Goal: Information Seeking & Learning: Learn about a topic

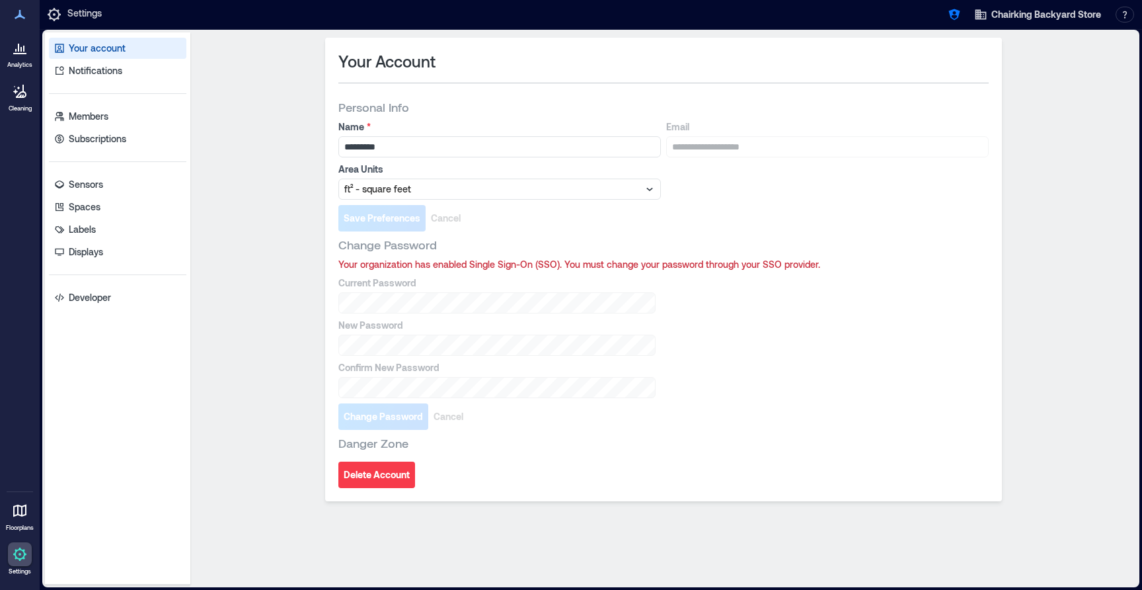
click at [8, 53] on div at bounding box center [20, 48] width 24 height 24
click at [948, 20] on icon "button" at bounding box center [954, 14] width 13 height 13
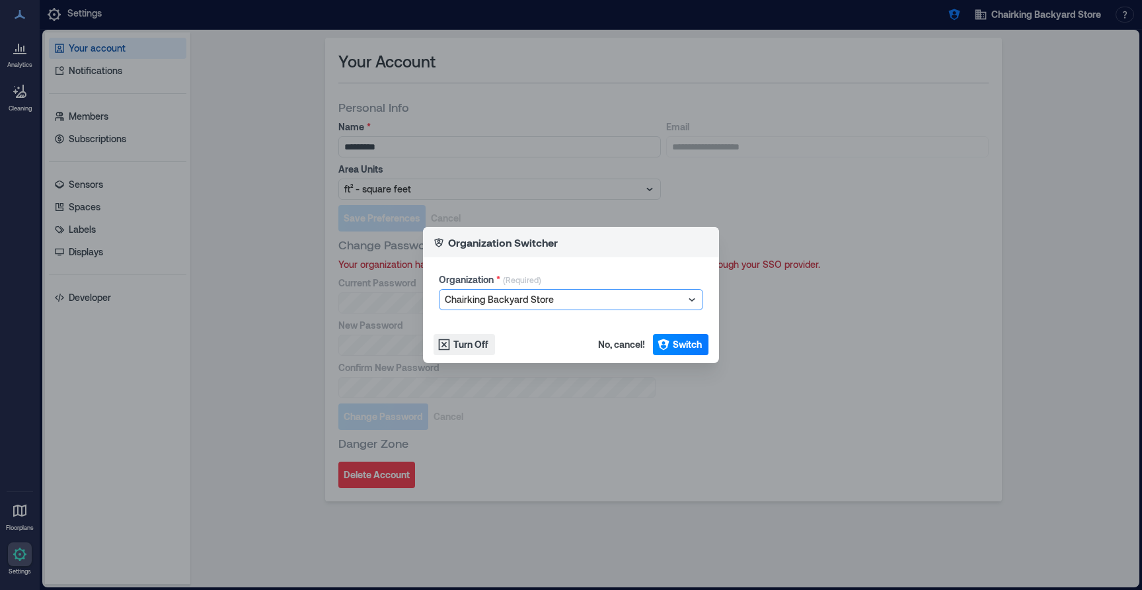
click at [579, 302] on div at bounding box center [564, 300] width 239 height 16
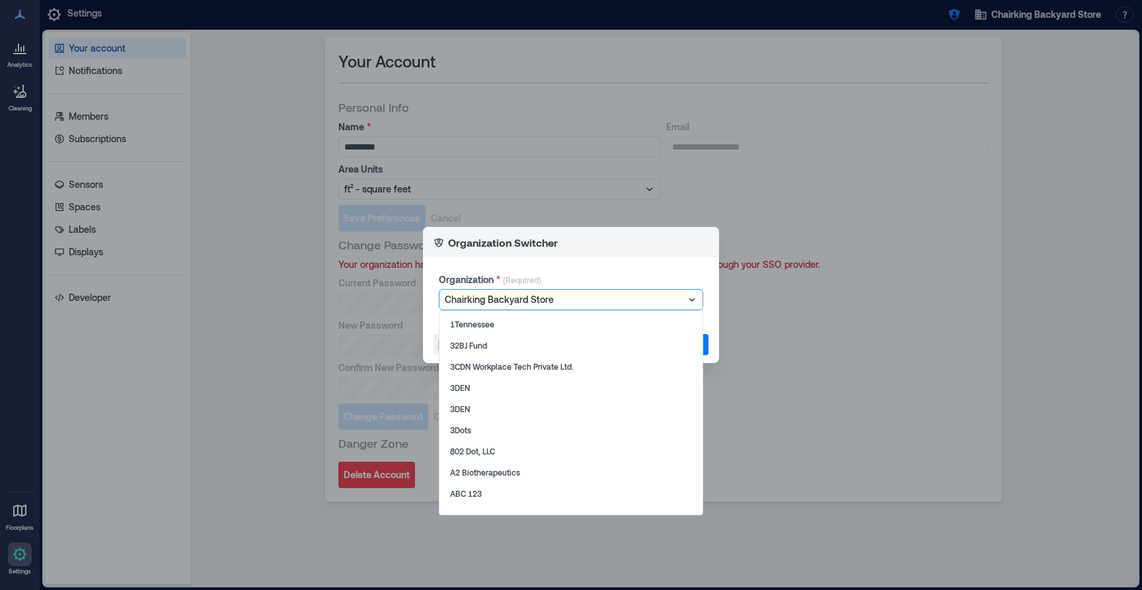
scroll to position [3870, 0]
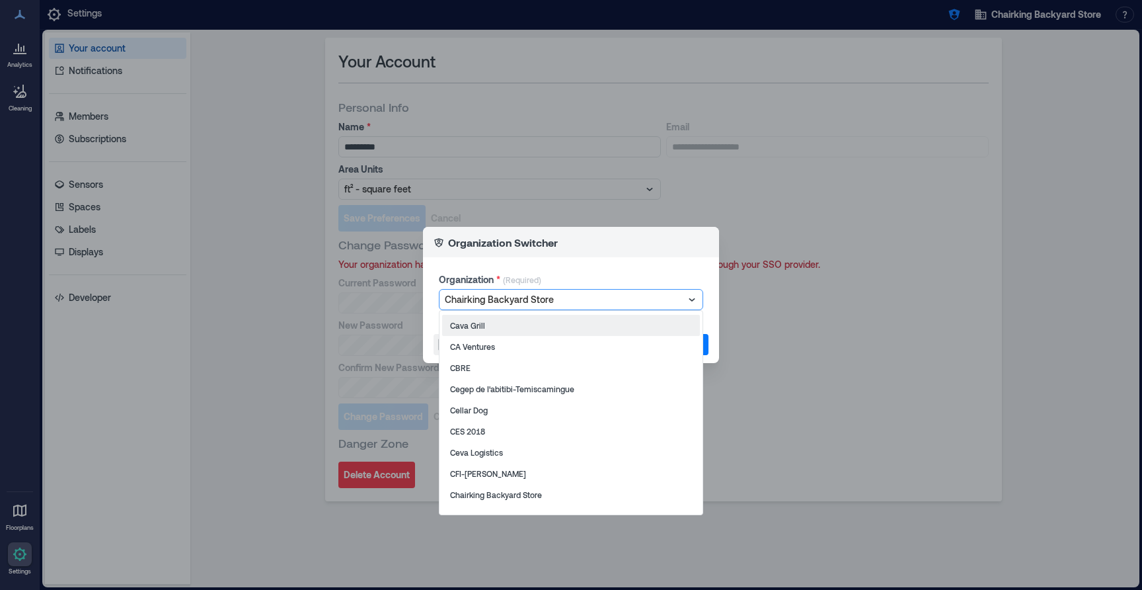
click at [553, 245] on p "Organization Switcher" at bounding box center [503, 243] width 110 height 16
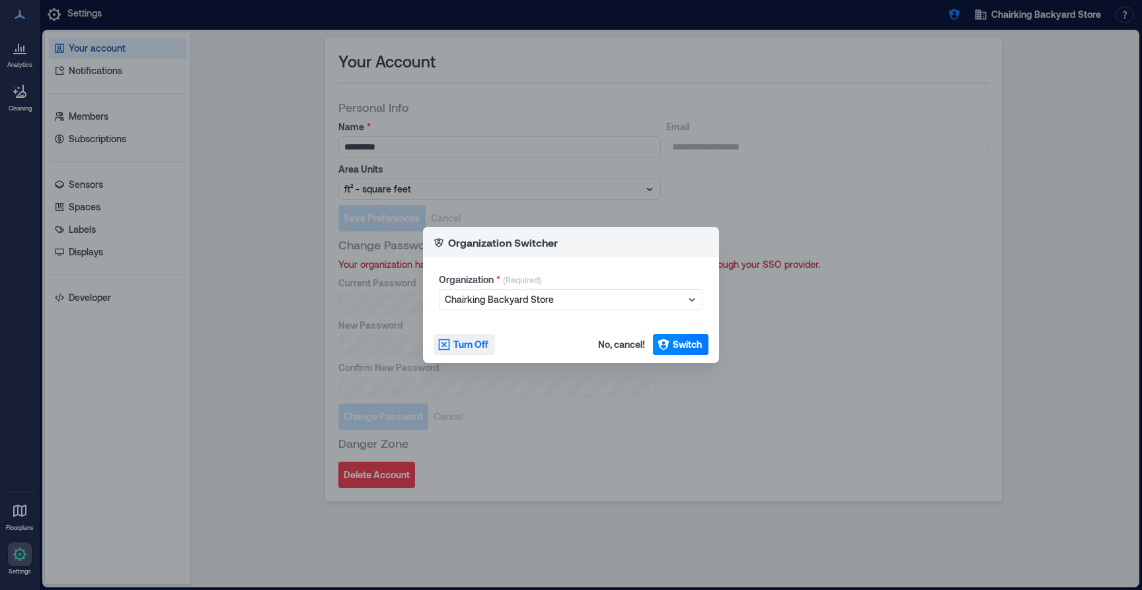
click at [473, 345] on span "Turn Off" at bounding box center [470, 344] width 35 height 13
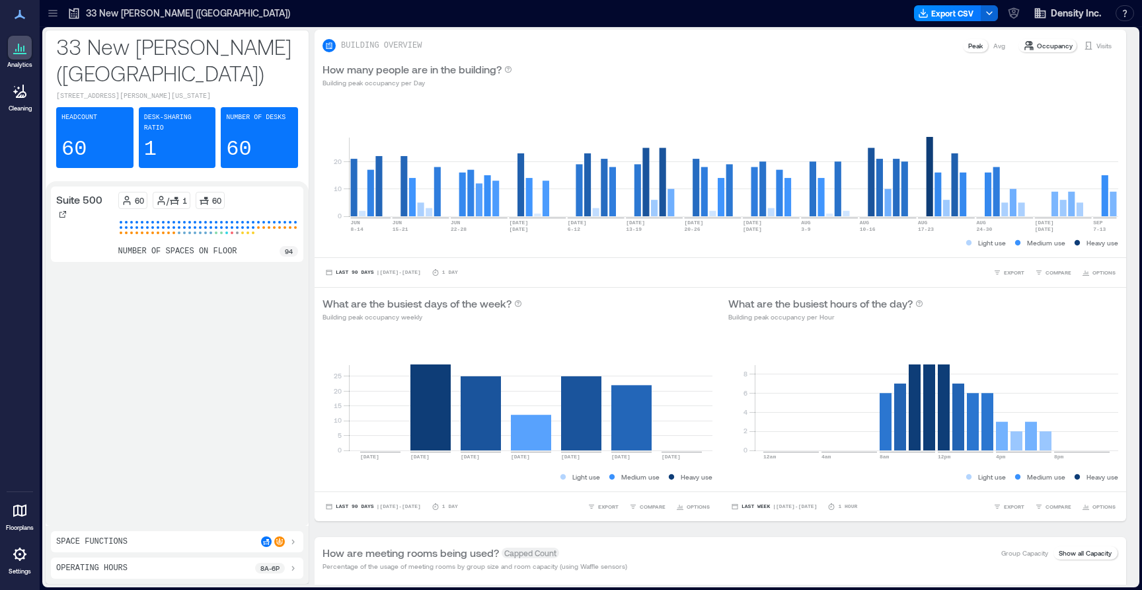
click at [48, 7] on icon at bounding box center [52, 13] width 13 height 13
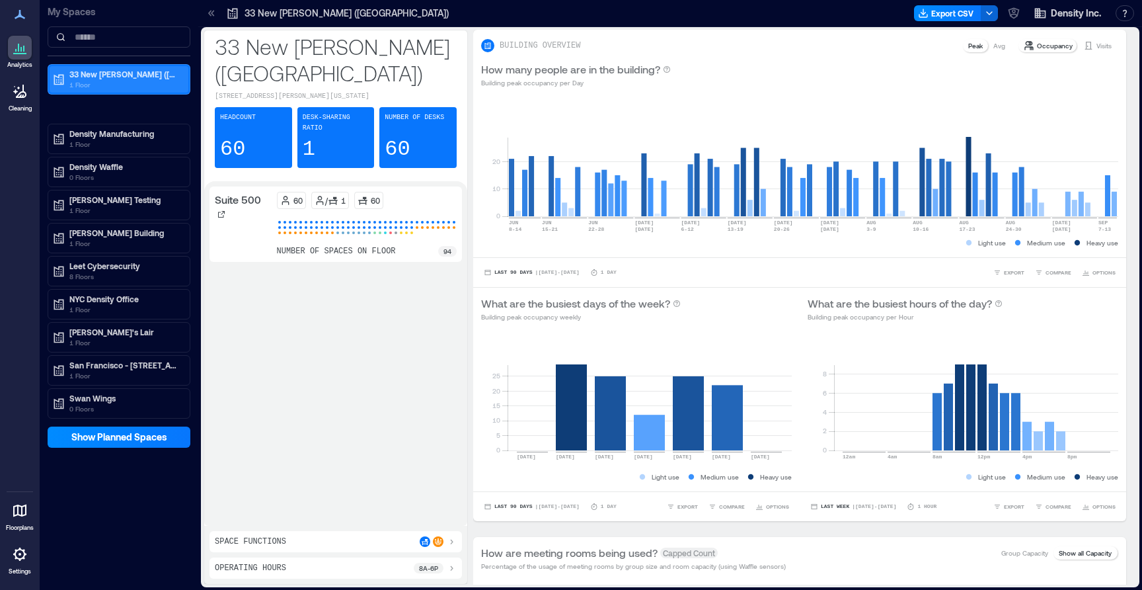
click at [100, 80] on p "1 Floor" at bounding box center [124, 84] width 111 height 11
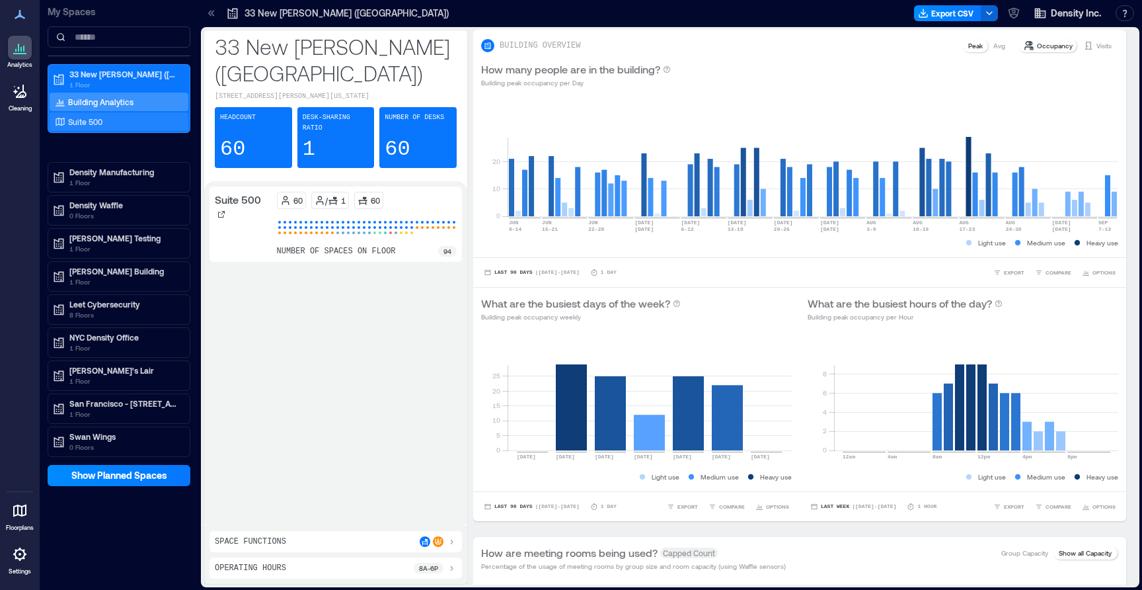
click at [109, 123] on div "Suite 500" at bounding box center [116, 121] width 128 height 13
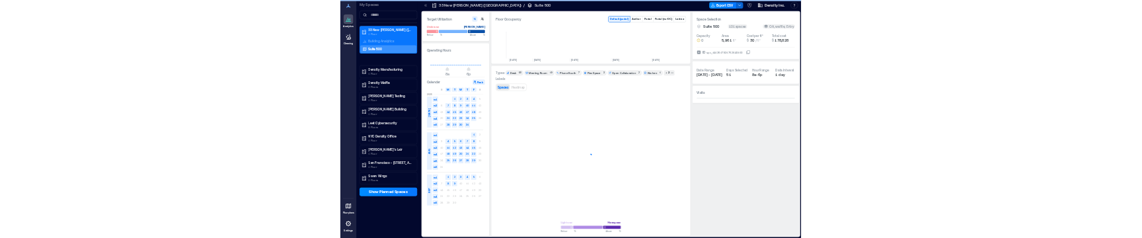
scroll to position [0, 353]
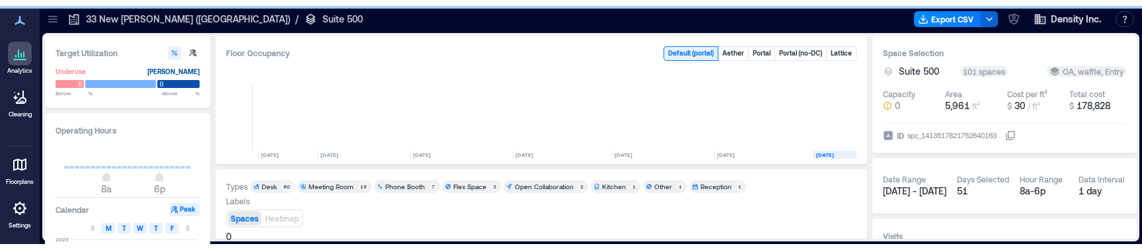
scroll to position [0, 194]
